Goal: Information Seeking & Learning: Learn about a topic

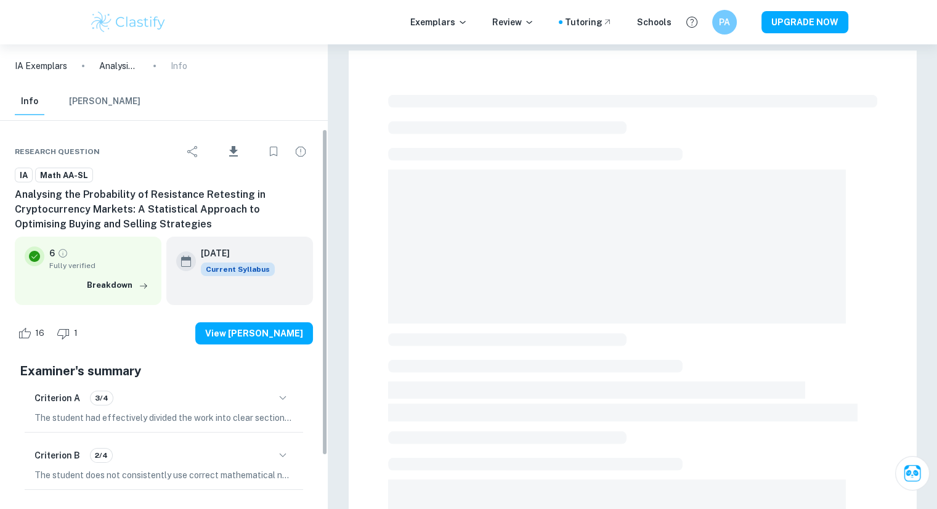
scroll to position [121, 0]
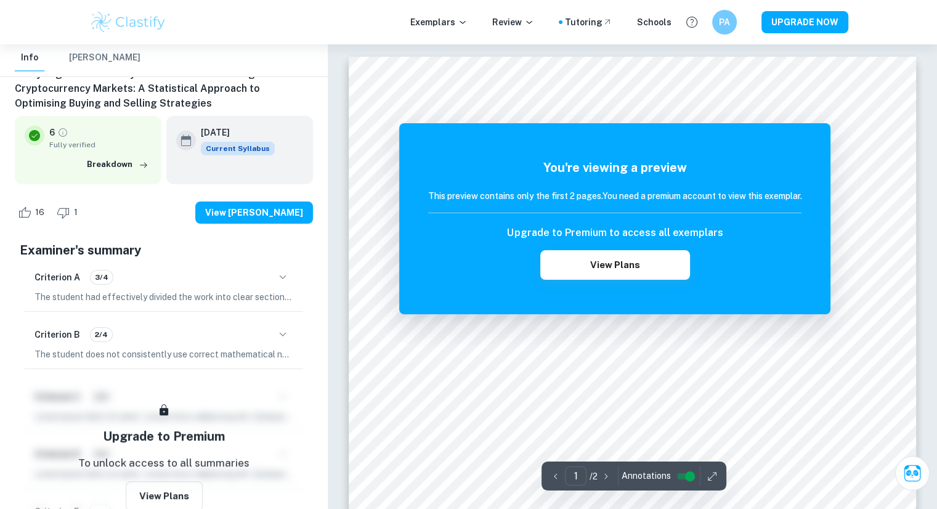
click at [285, 329] on icon "button" at bounding box center [282, 334] width 15 height 15
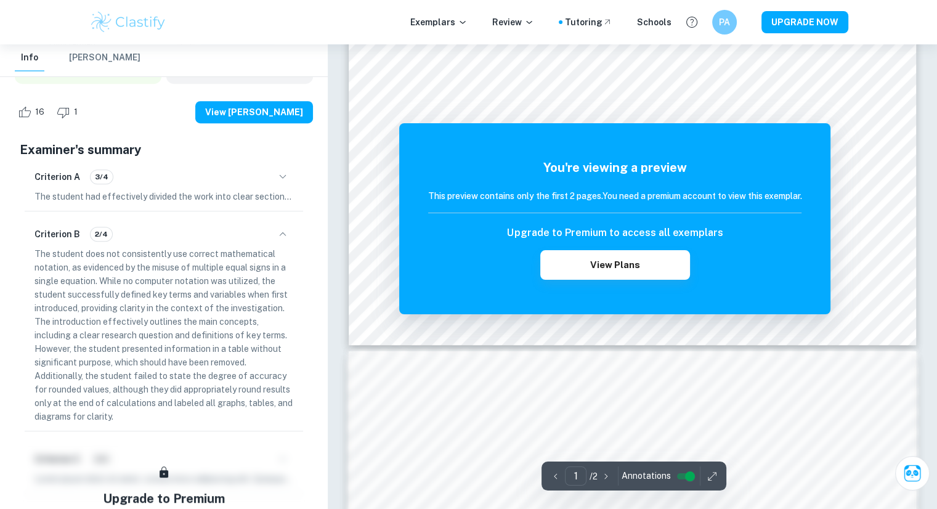
scroll to position [471, 0]
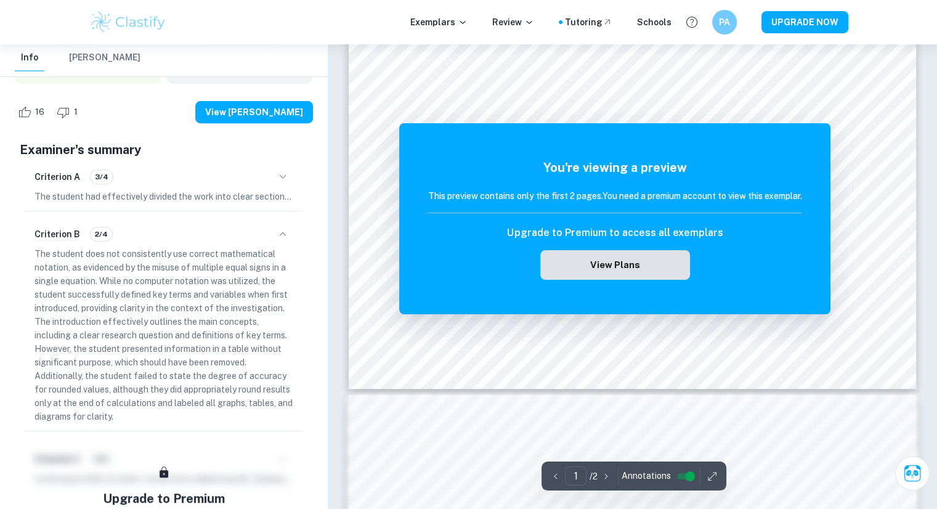
click at [601, 259] on button "View Plans" at bounding box center [614, 265] width 149 height 30
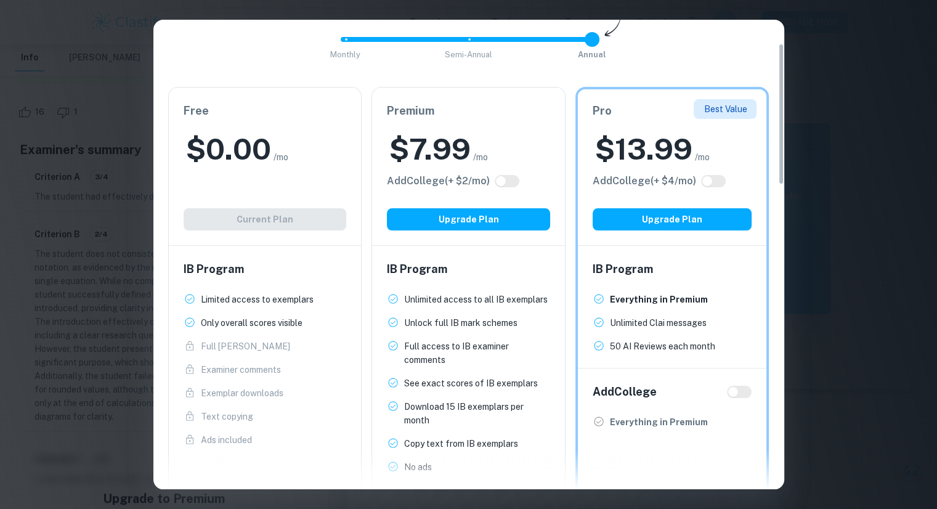
scroll to position [66, 0]
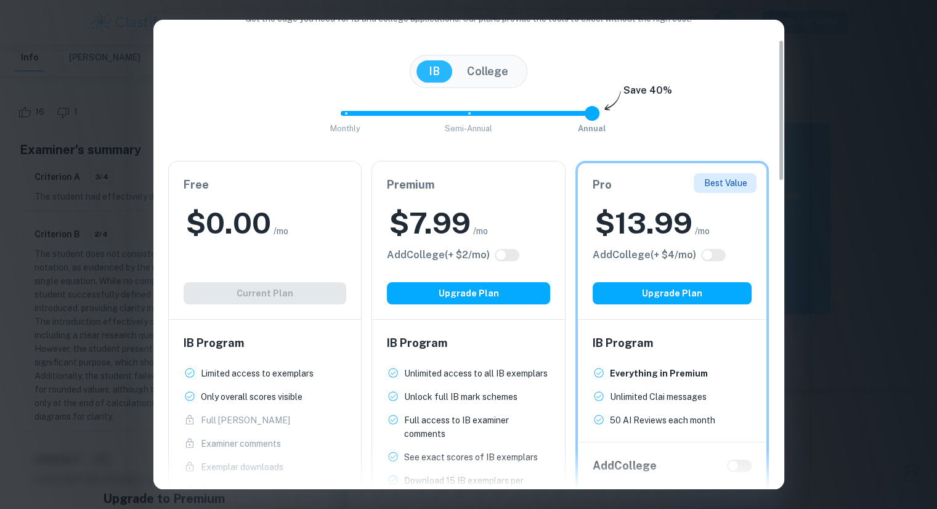
click at [296, 285] on div "Free $ 0.00 /mo Add College (+ $ 2 /mo) Current Plan" at bounding box center [265, 240] width 193 height 158
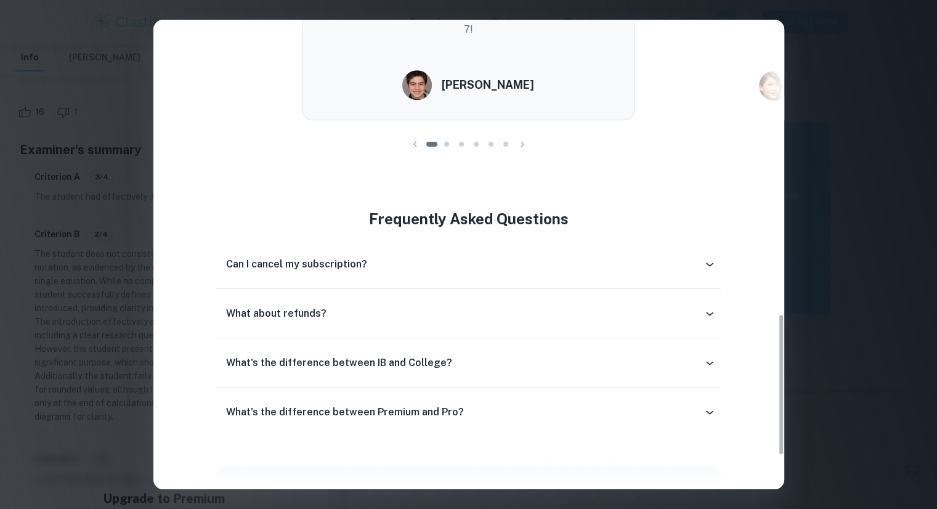
scroll to position [1083, 0]
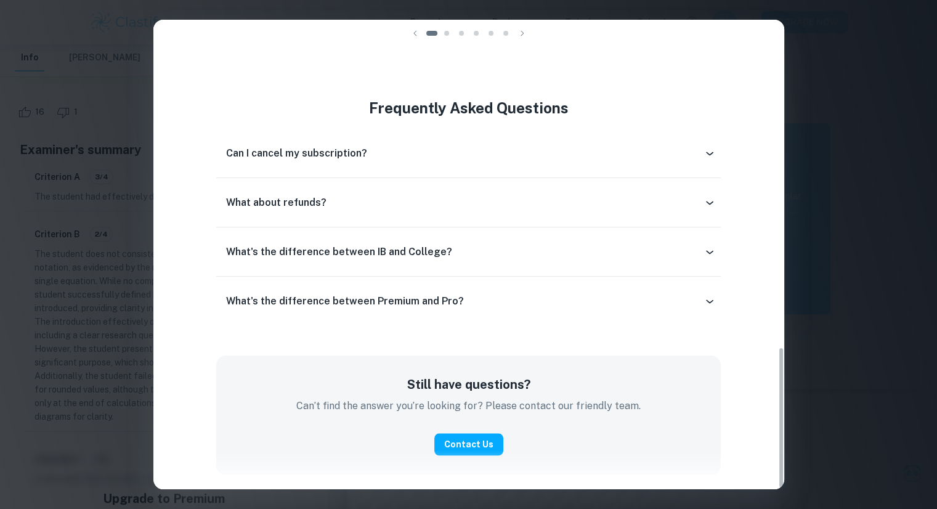
click at [820, 47] on div "Easily Ace Your IB Coursework & Crush College Essays. Get Clastify Premium Get …" at bounding box center [468, 254] width 937 height 509
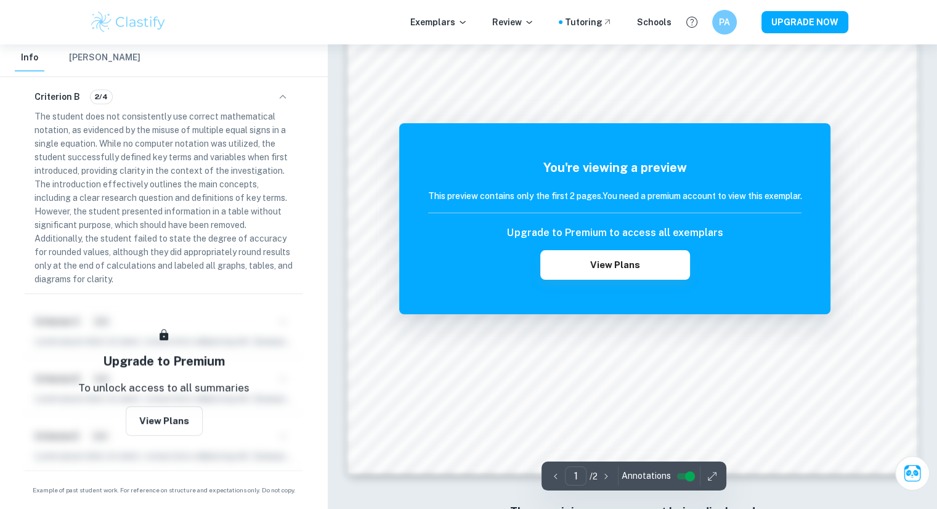
scroll to position [1244, 0]
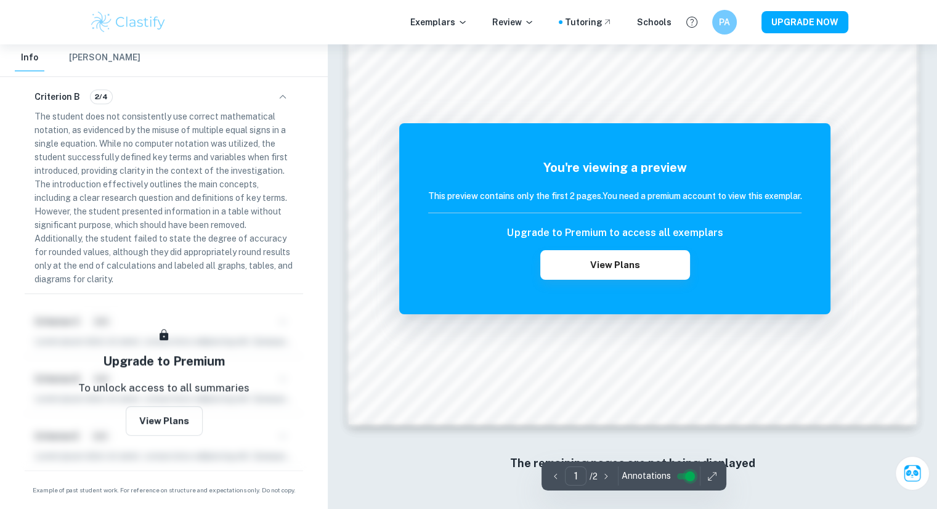
click at [687, 479] on input "controlled" at bounding box center [690, 476] width 44 height 15
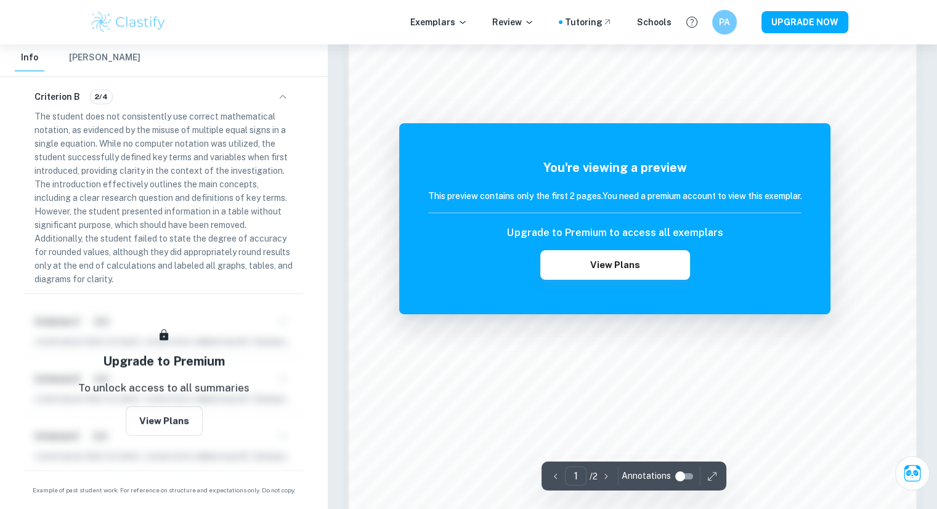
scroll to position [1030, 0]
click at [676, 478] on input "controlled" at bounding box center [680, 476] width 44 height 15
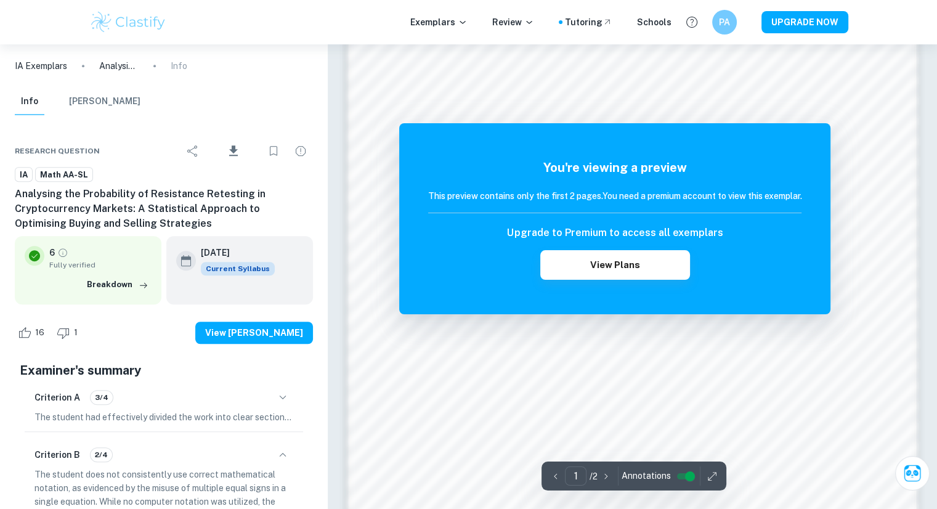
scroll to position [926, 0]
click at [116, 97] on button "[PERSON_NAME]" at bounding box center [104, 101] width 71 height 27
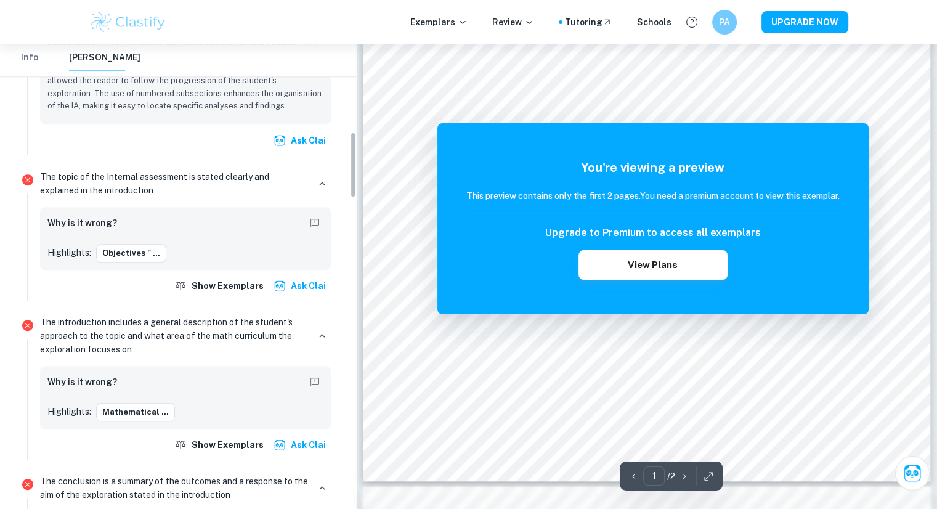
scroll to position [620, 0]
click at [145, 261] on button "Objectives " ..." at bounding box center [131, 252] width 70 height 18
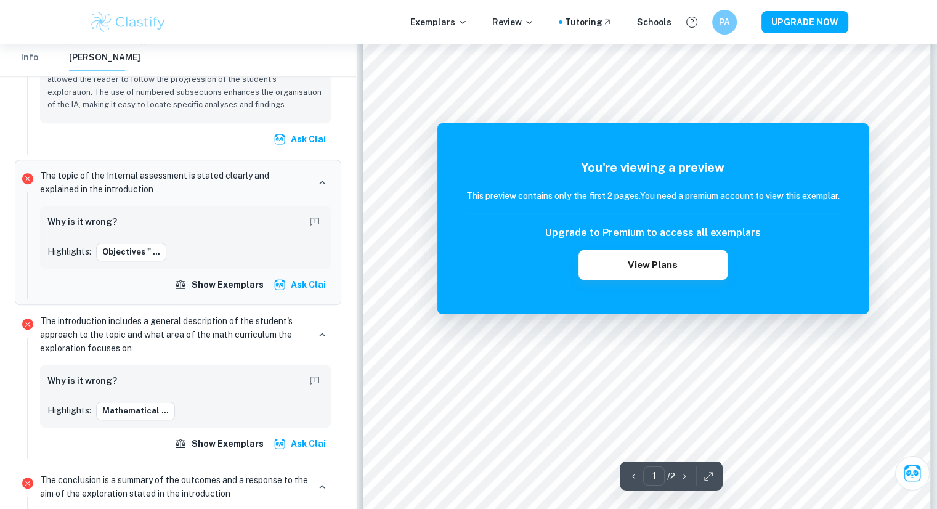
scroll to position [130, 0]
click at [626, 376] on div at bounding box center [646, 383] width 63 height 35
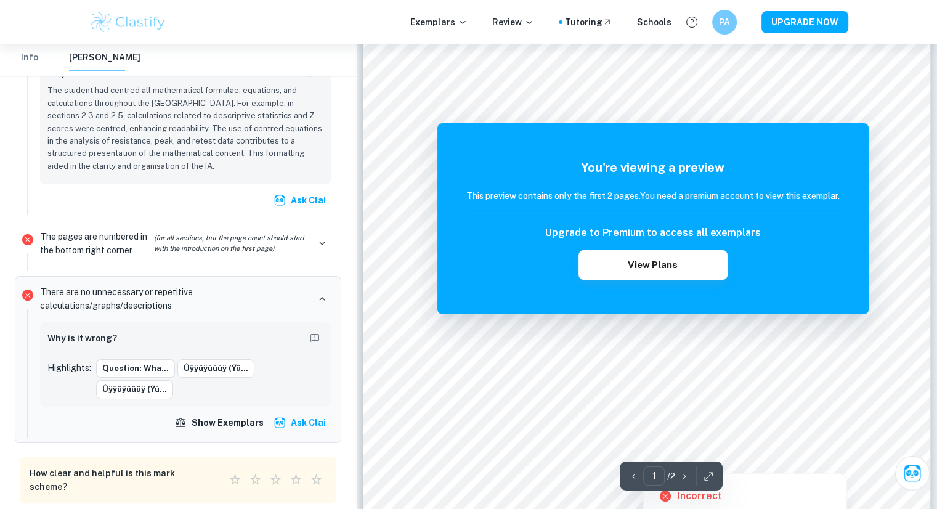
click at [529, 441] on div at bounding box center [646, 434] width 449 height 36
click at [705, 414] on div at bounding box center [646, 405] width 454 height 44
click at [671, 497] on icon at bounding box center [665, 495] width 15 height 15
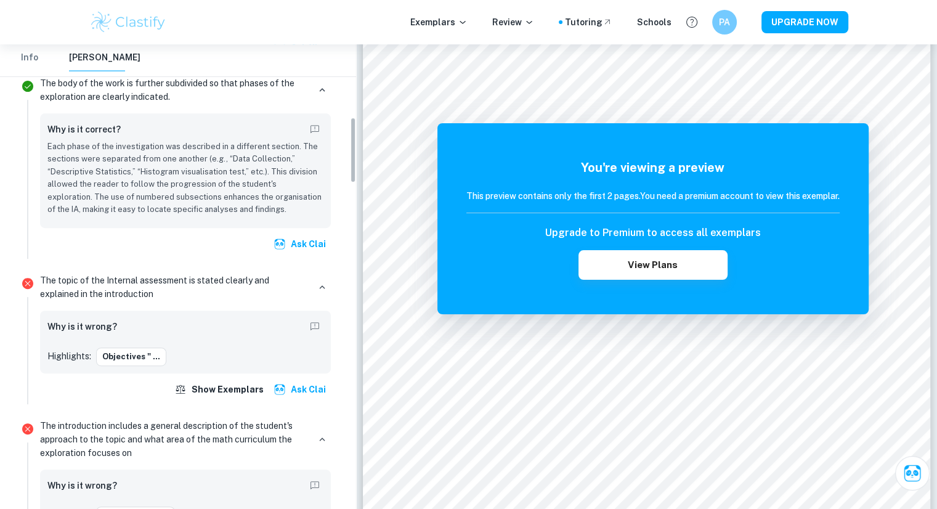
scroll to position [515, 0]
click at [131, 363] on button "Objectives " ..." at bounding box center [131, 356] width 70 height 18
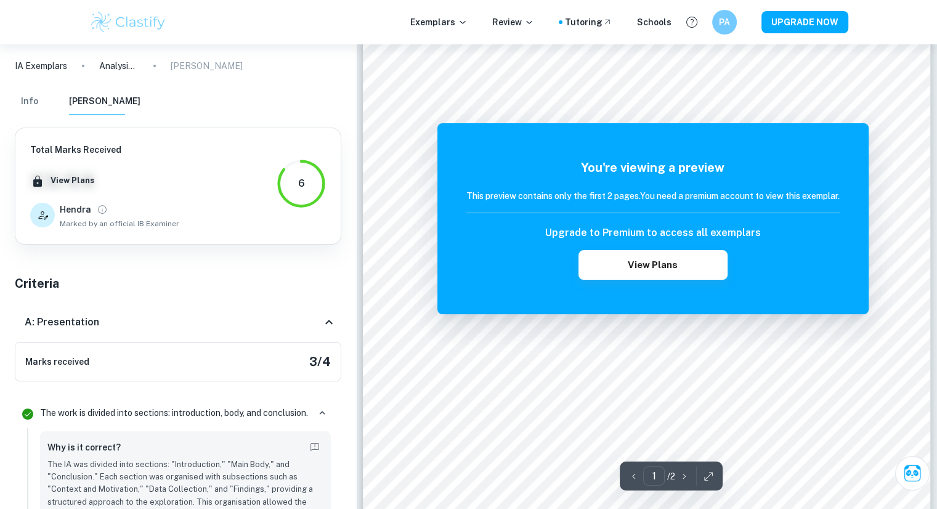
scroll to position [150, 0]
